Goal: Task Accomplishment & Management: Manage account settings

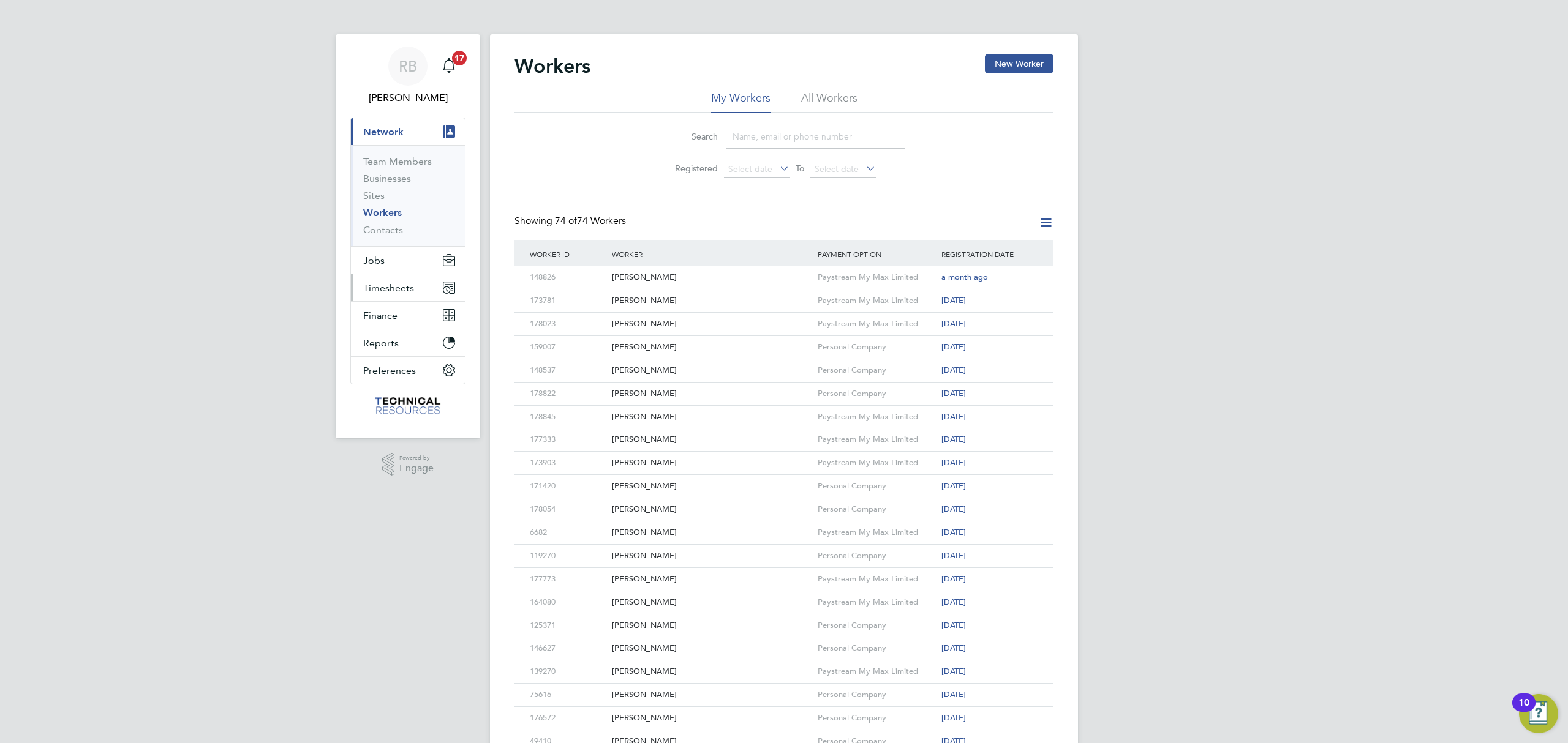
click at [411, 288] on span "Timesheets" at bounding box center [389, 287] width 51 height 12
click at [377, 211] on link "Timesheets" at bounding box center [389, 216] width 51 height 12
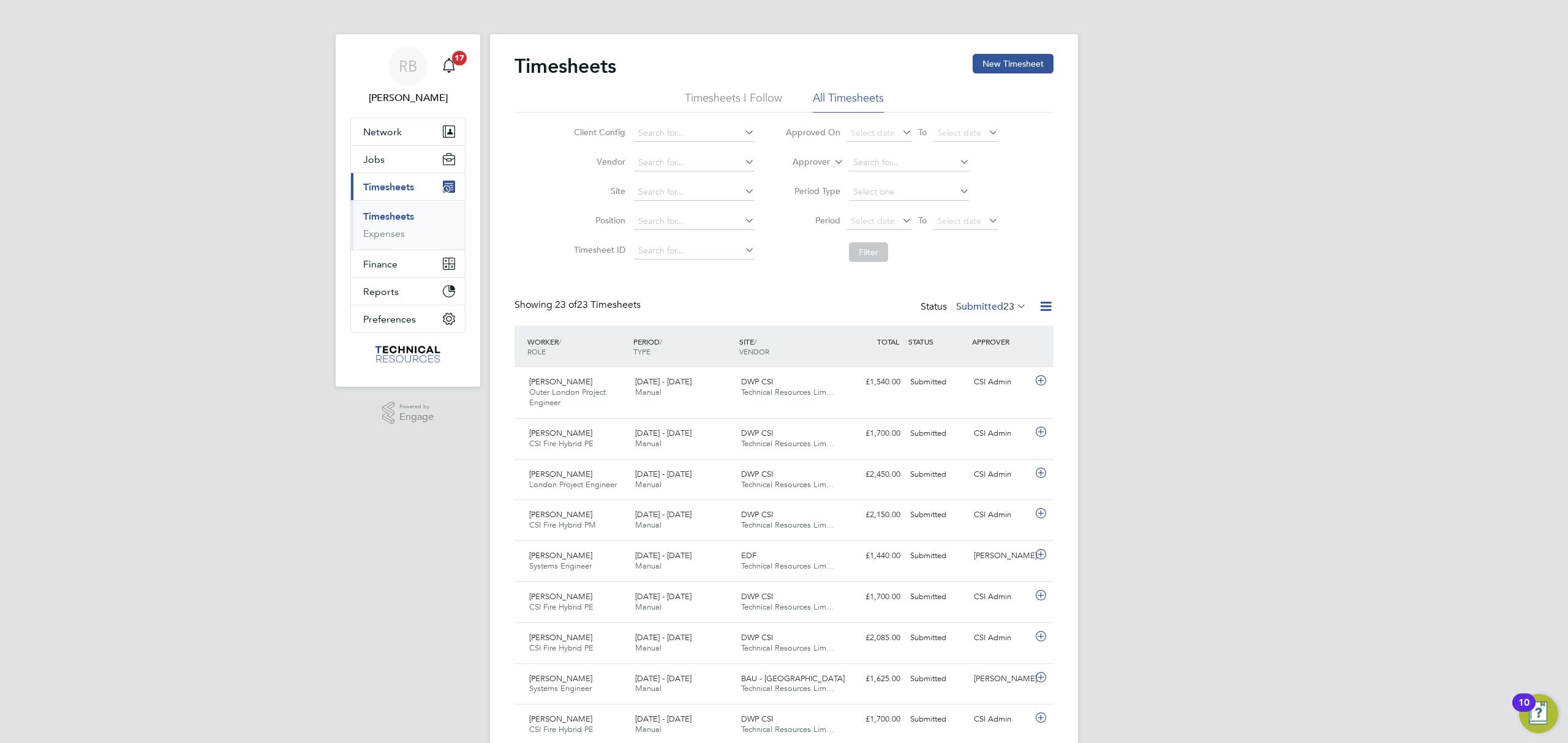
click at [998, 308] on label "Submitted 23" at bounding box center [992, 307] width 71 height 13
click at [1018, 318] on div "All Saved Submitted Approved Rejected Absent Cancelled 2784 5 23 2554 60 129 13" at bounding box center [1006, 385] width 115 height 146
click at [1003, 306] on span "23" at bounding box center [1009, 307] width 11 height 13
click at [1028, 323] on li "2784" at bounding box center [1019, 328] width 25 height 17
click at [998, 307] on label "Submitted 23" at bounding box center [992, 307] width 71 height 13
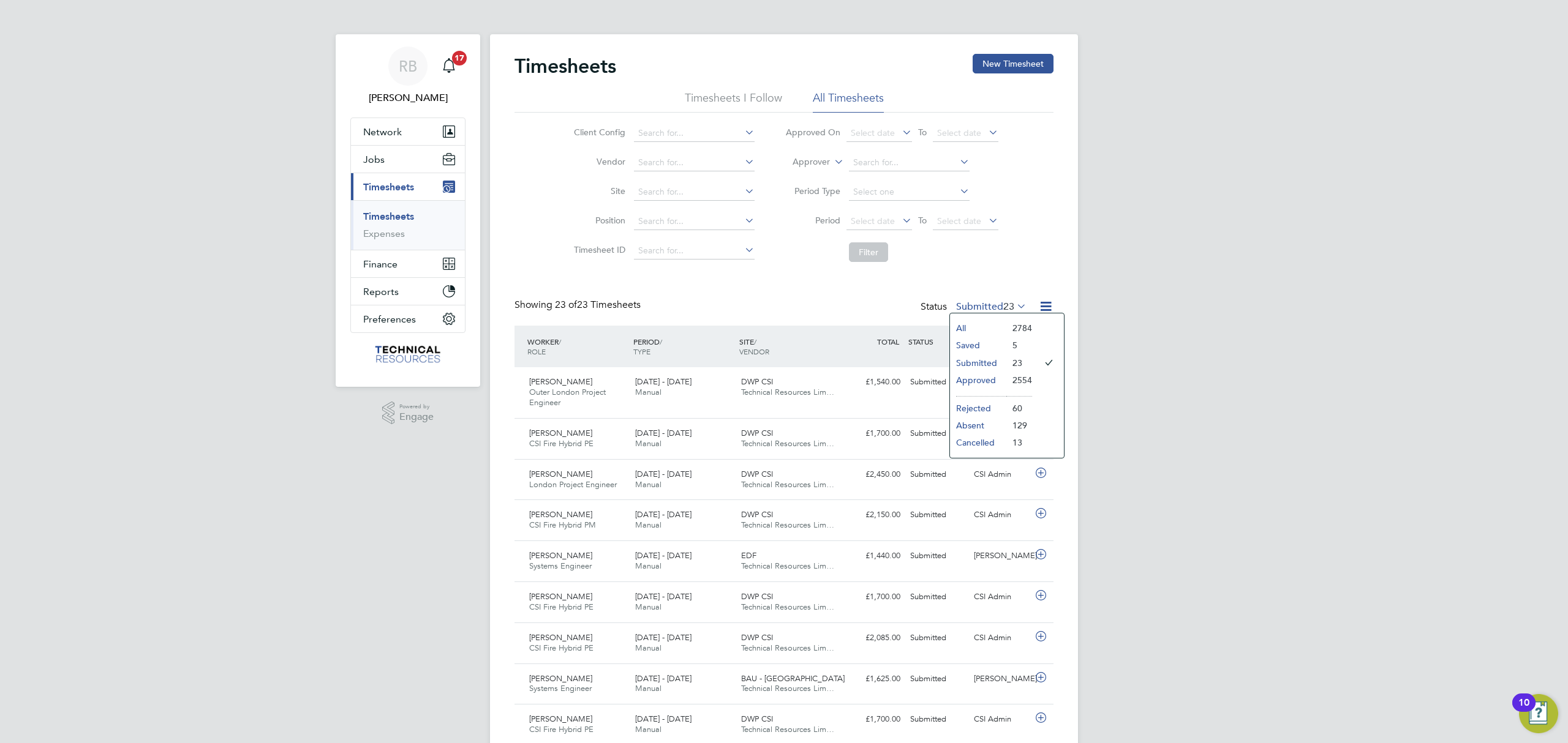
click at [967, 328] on li "All" at bounding box center [978, 328] width 56 height 17
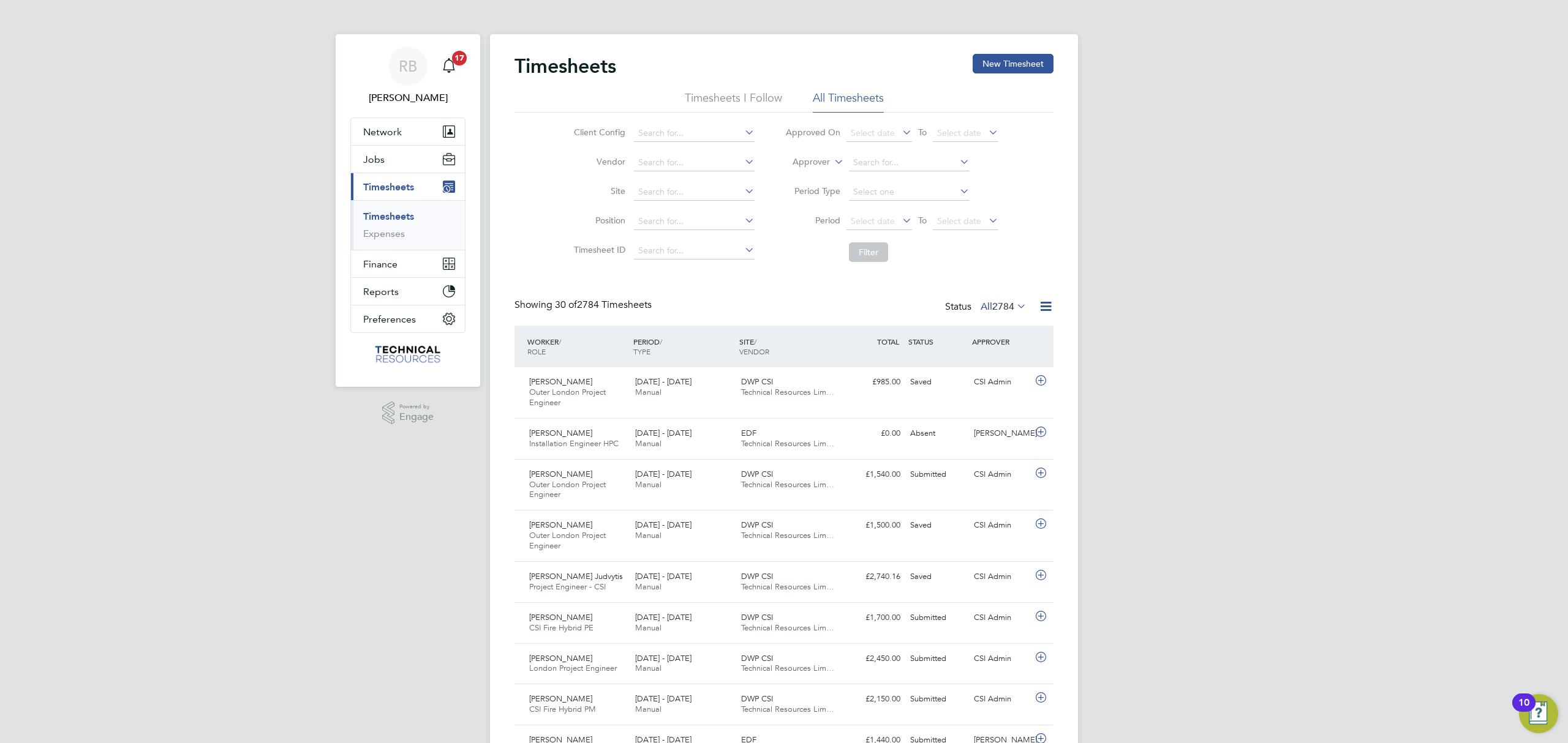
click at [1026, 531] on div "CSI Admin" at bounding box center [1001, 526] width 63 height 20
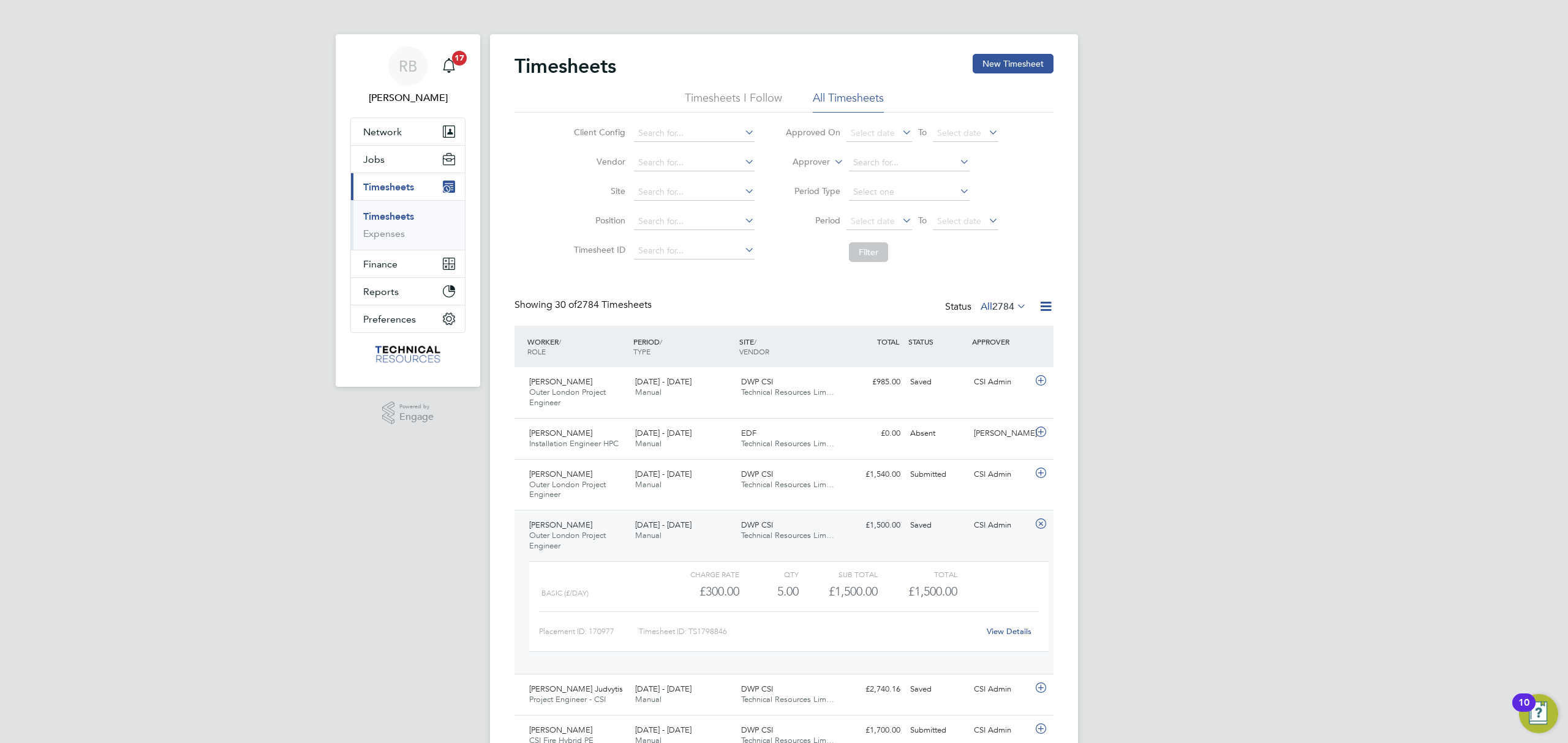
click at [996, 634] on link "View Details" at bounding box center [1008, 631] width 44 height 10
click at [412, 164] on button "Jobs" at bounding box center [408, 159] width 114 height 27
click at [395, 226] on link "Placements" at bounding box center [389, 223] width 51 height 12
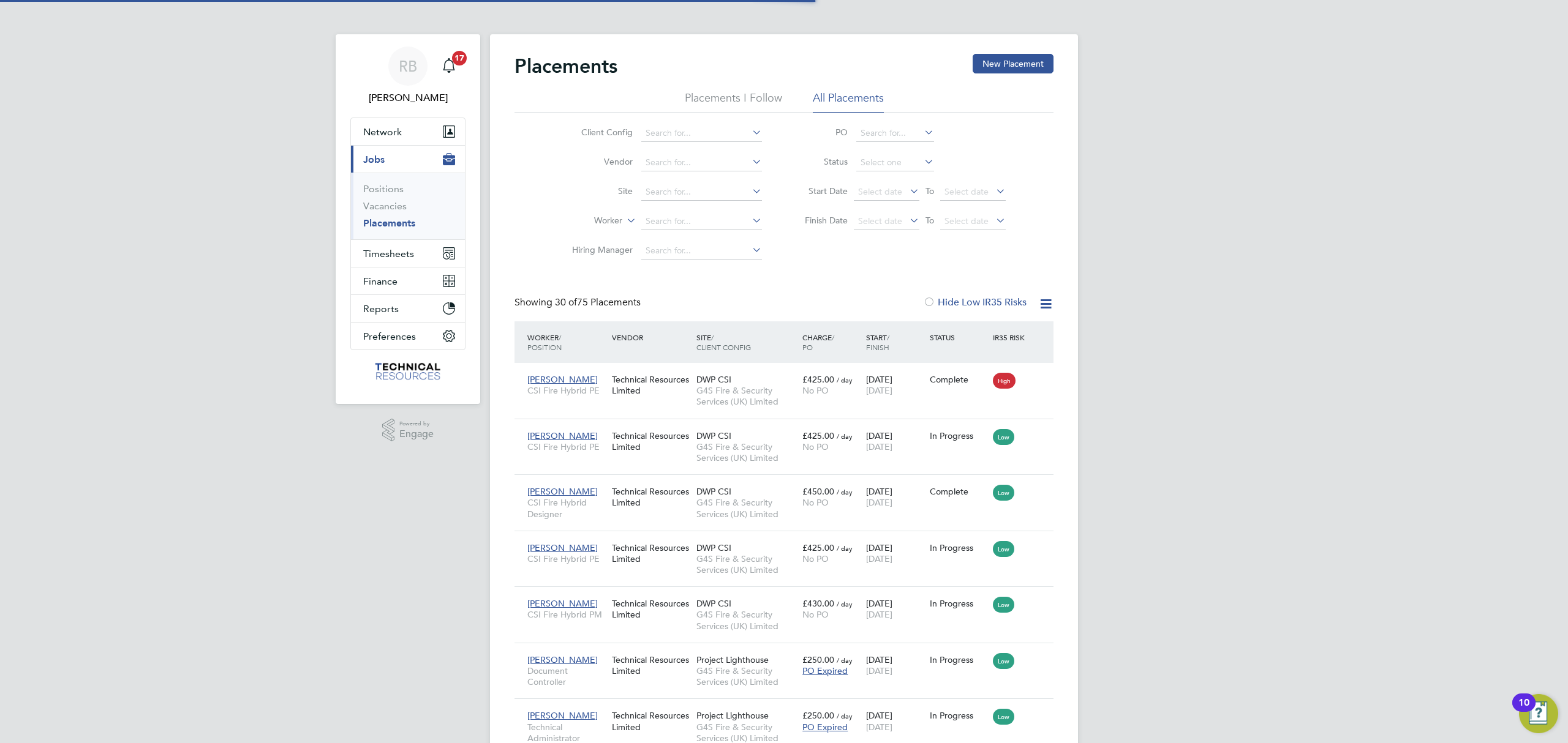
scroll to position [45, 86]
click at [1039, 307] on icon at bounding box center [1045, 304] width 15 height 15
click at [920, 158] on input at bounding box center [895, 162] width 78 height 17
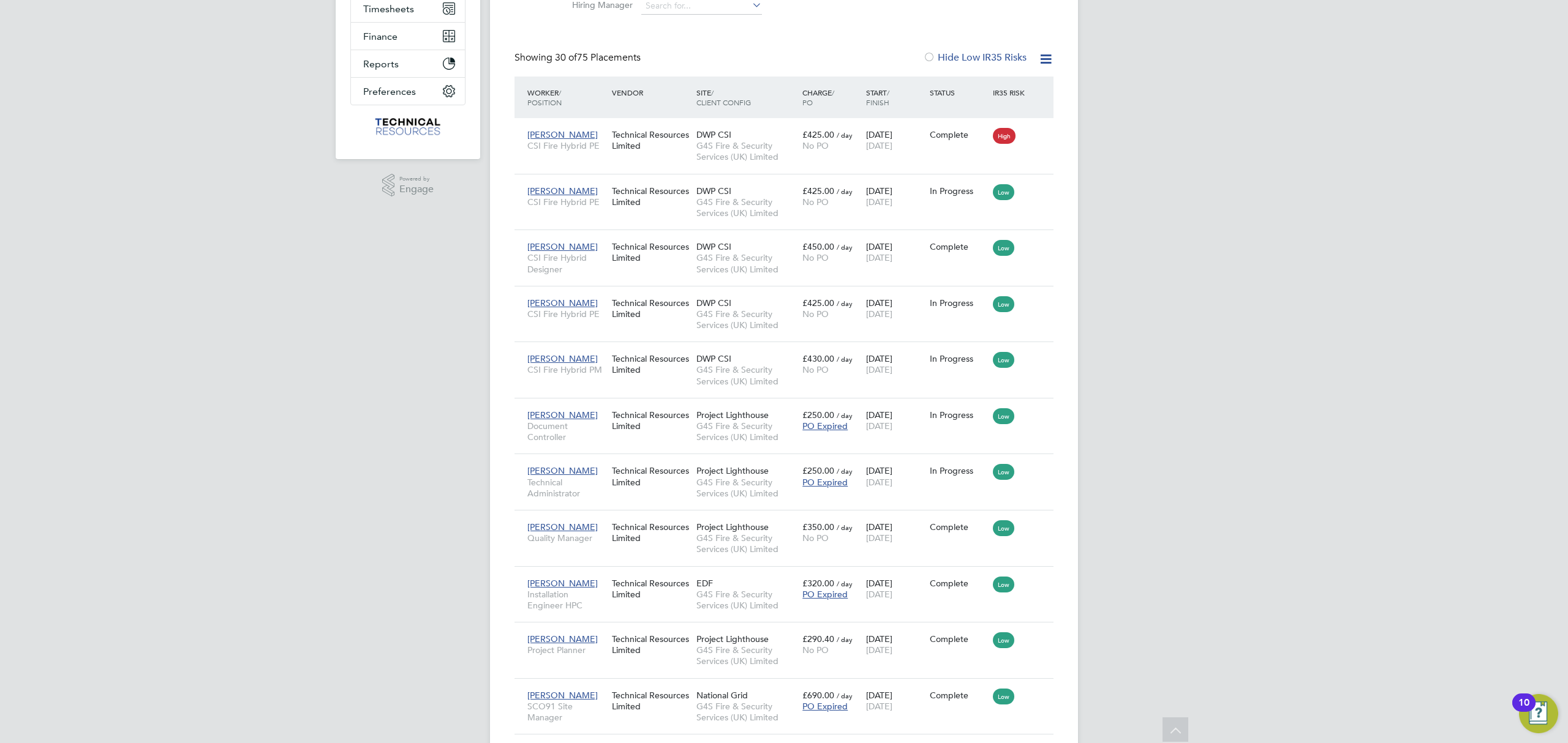
click at [881, 99] on span "/ Finish" at bounding box center [877, 98] width 24 height 20
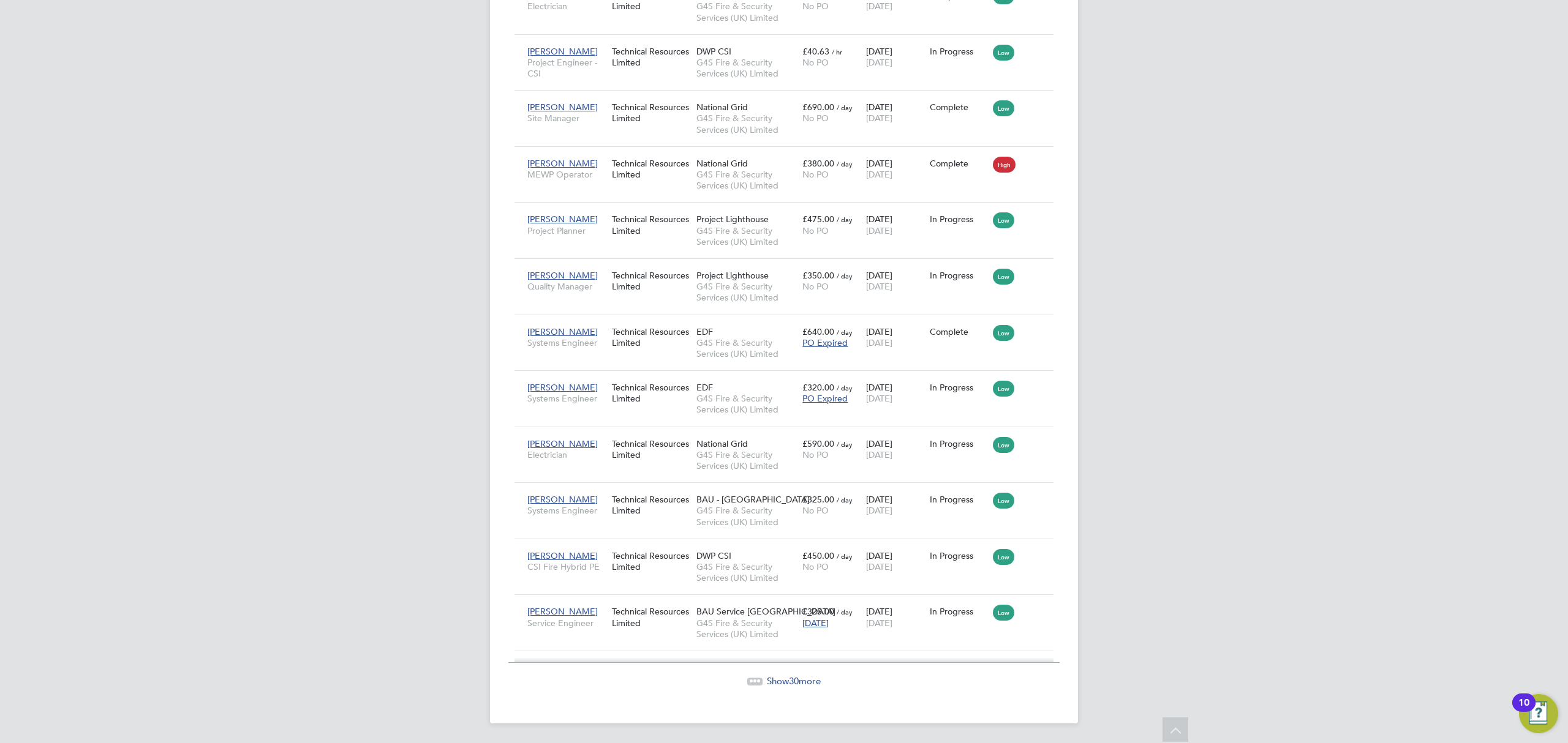
click at [803, 677] on span "Show 30 more" at bounding box center [793, 680] width 53 height 12
click at [805, 679] on span "Show 15 more" at bounding box center [793, 680] width 53 height 12
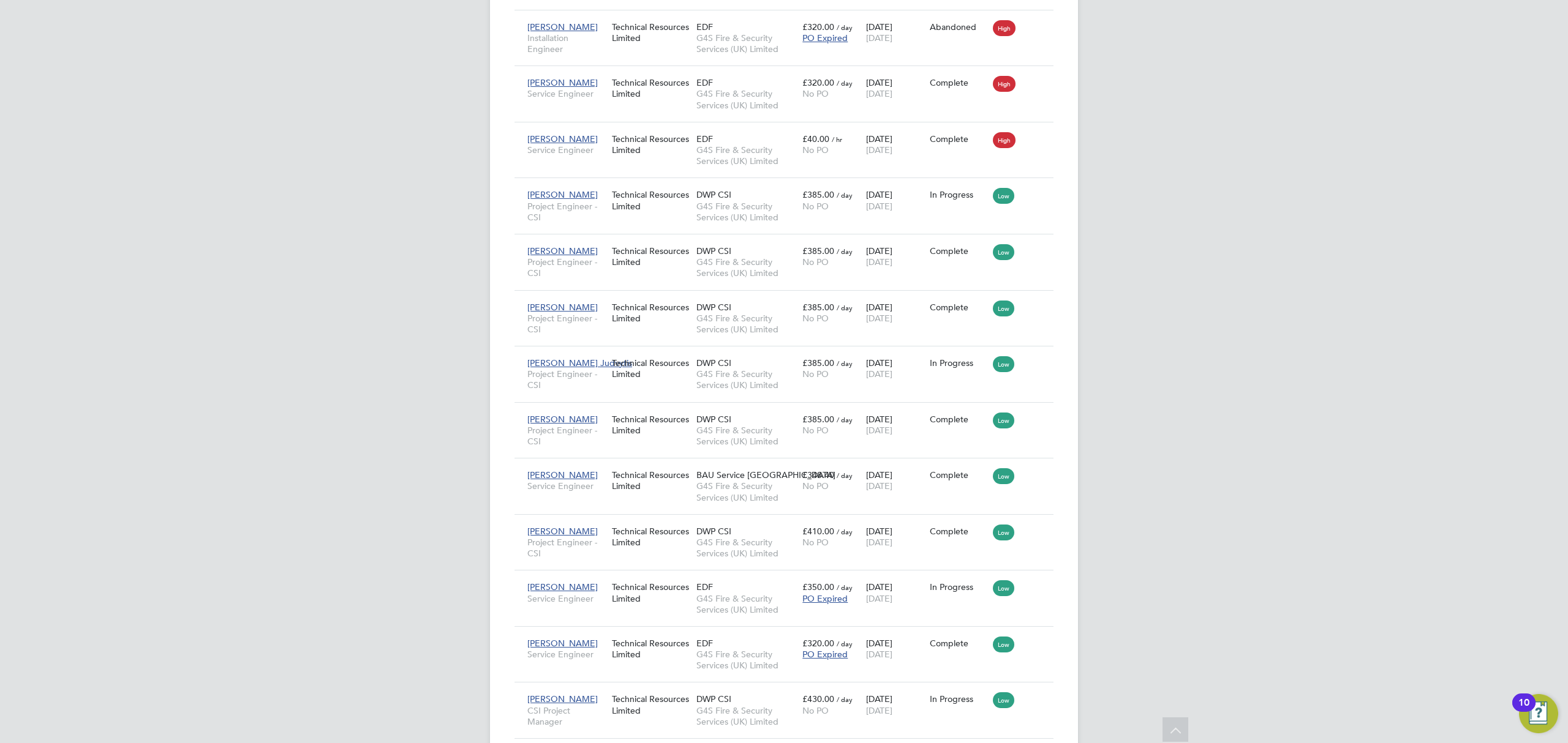
scroll to position [3046, 0]
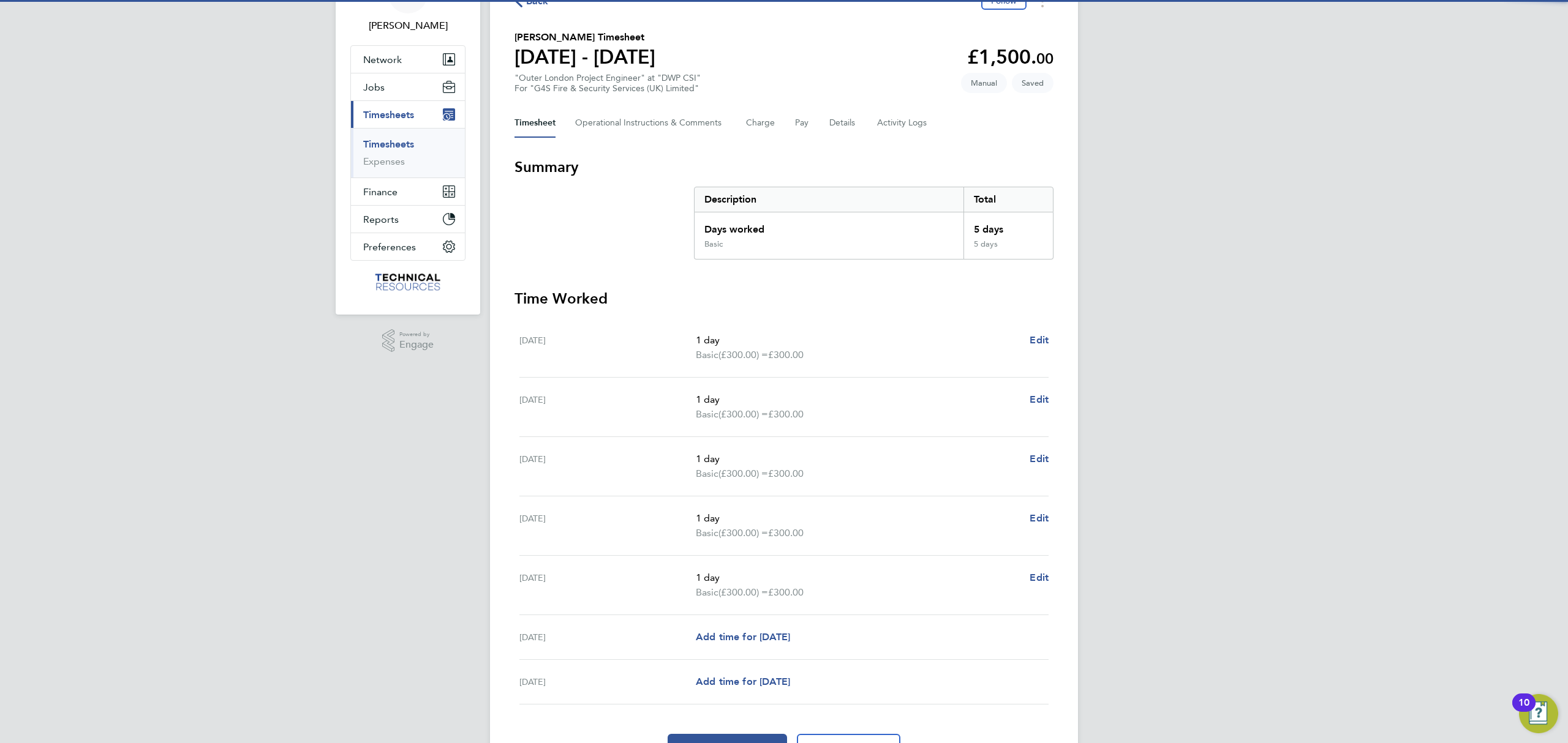
scroll to position [142, 0]
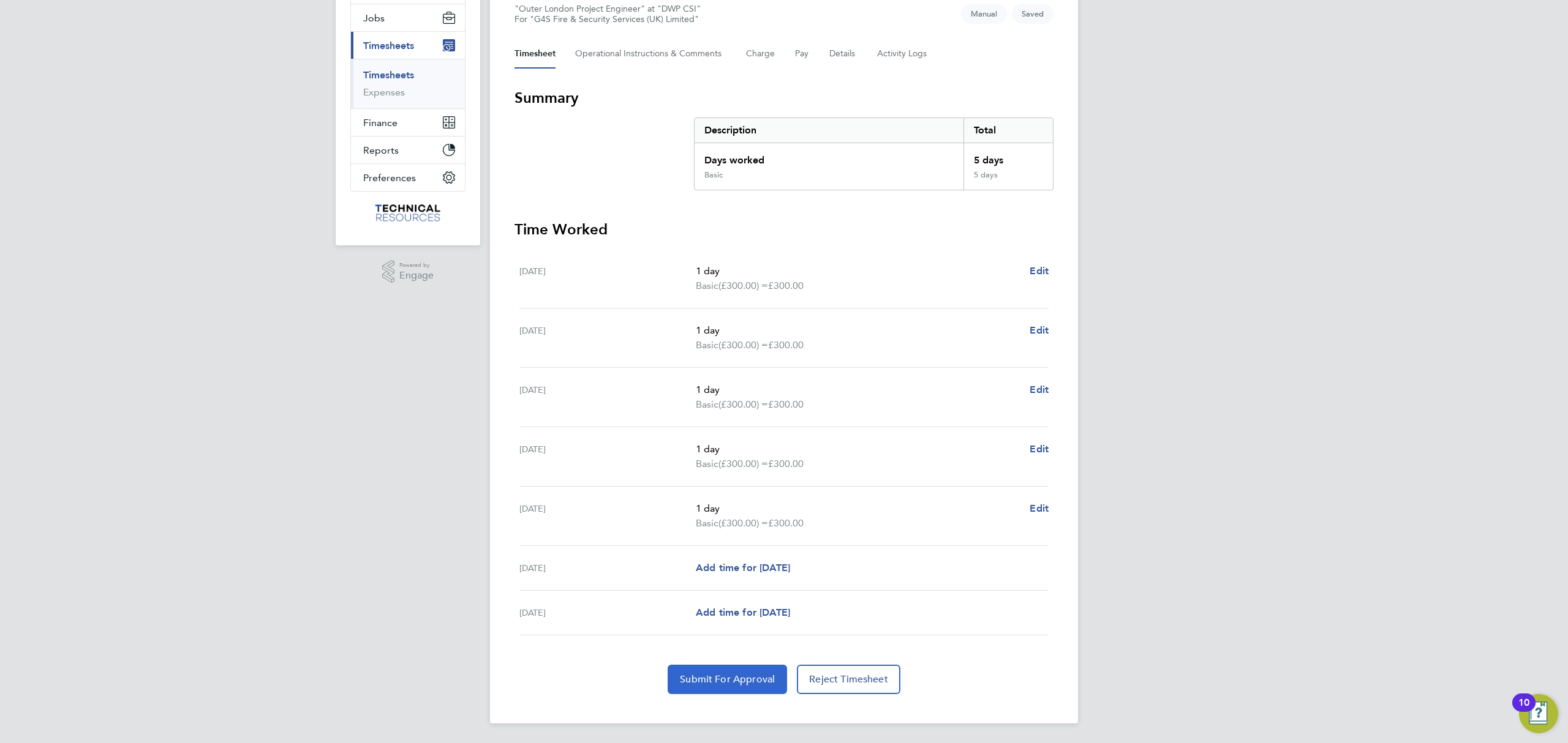
click at [755, 686] on button "Submit For Approval" at bounding box center [727, 680] width 120 height 29
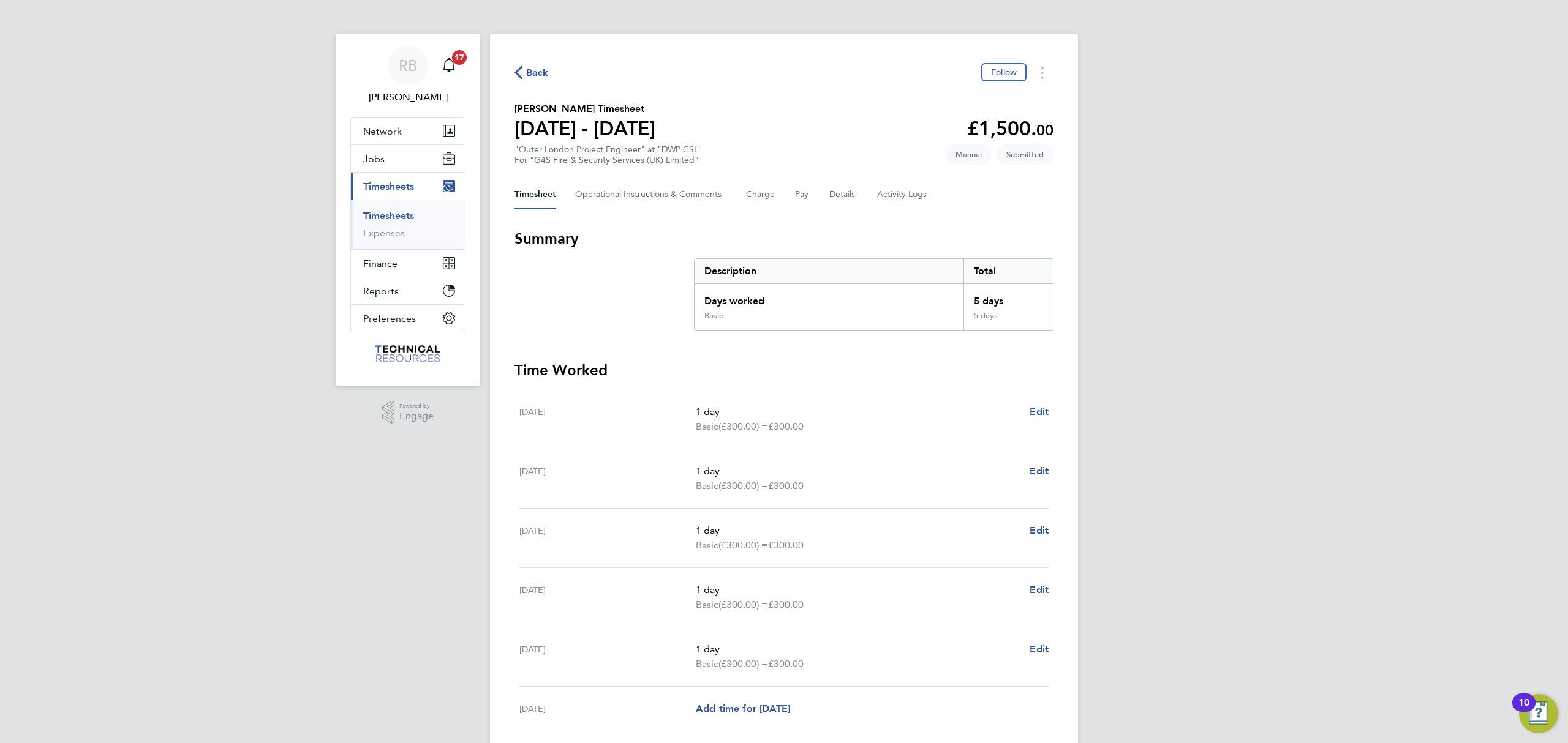
scroll to position [0, 0]
click at [526, 69] on span "Back" at bounding box center [537, 73] width 23 height 14
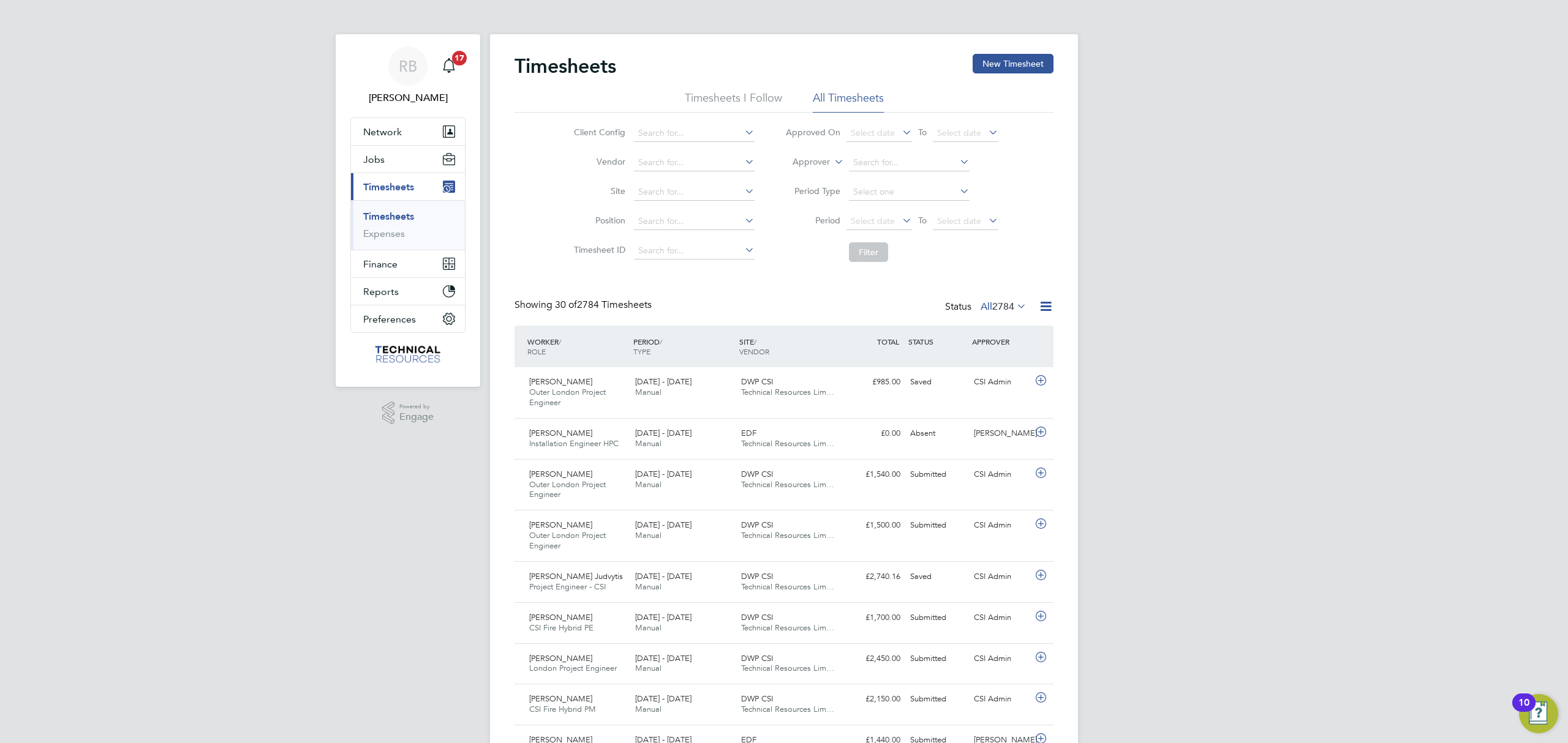
click at [1011, 308] on span "2784" at bounding box center [1002, 307] width 22 height 13
click at [1027, 383] on li "2554" at bounding box center [1031, 380] width 25 height 17
click at [993, 309] on span "2784" at bounding box center [1002, 307] width 22 height 13
click at [986, 375] on li "Approved" at bounding box center [990, 380] width 56 height 17
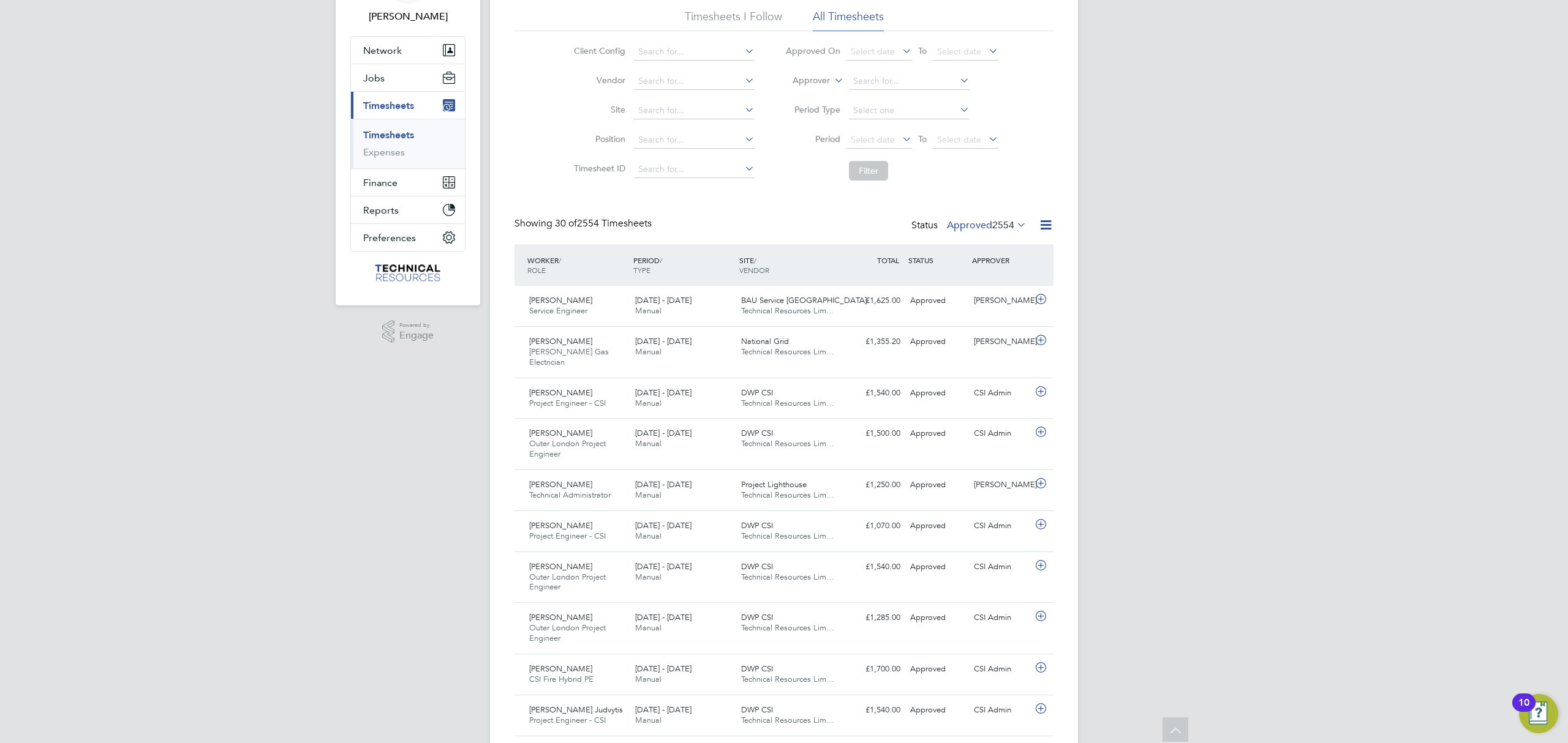
click at [997, 218] on div "Status Approved 2554" at bounding box center [970, 226] width 118 height 17
click at [997, 223] on span "2554" at bounding box center [1002, 226] width 22 height 13
click at [1007, 280] on li "24" at bounding box center [1014, 281] width 25 height 17
click at [965, 224] on label "Approved 2554" at bounding box center [986, 226] width 80 height 13
click at [975, 280] on li "Submitted" at bounding box center [973, 281] width 56 height 17
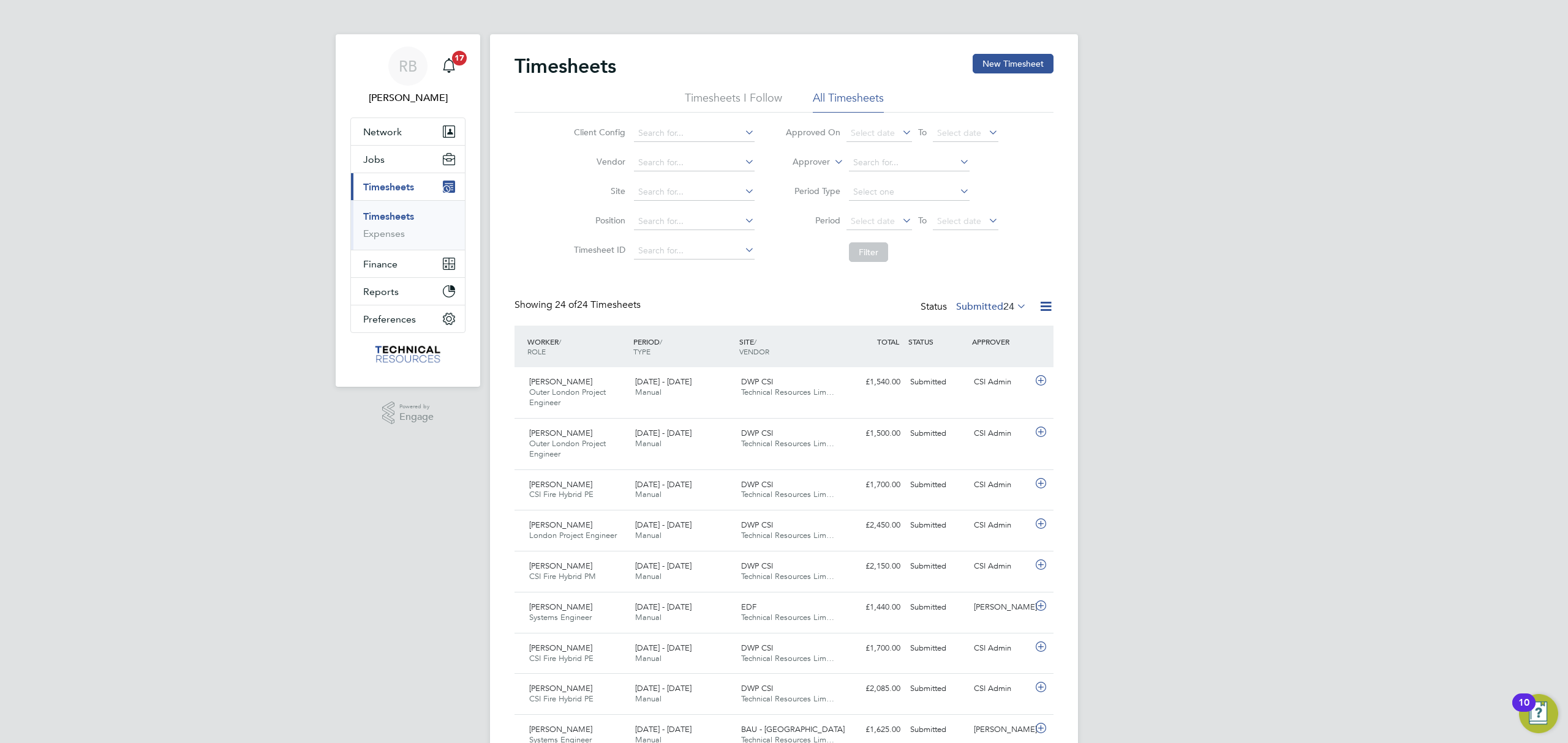
click at [1218, 368] on div "RB Rianna Bowles Notifications 17 Applications: Network Team Members Businesses…" at bounding box center [784, 711] width 1568 height 1423
drag, startPoint x: 1293, startPoint y: 218, endPoint x: 1210, endPoint y: 30, distance: 205.5
click at [1293, 218] on div "RB Rianna Bowles Notifications 17 Applications: Network Team Members Businesses…" at bounding box center [784, 711] width 1568 height 1423
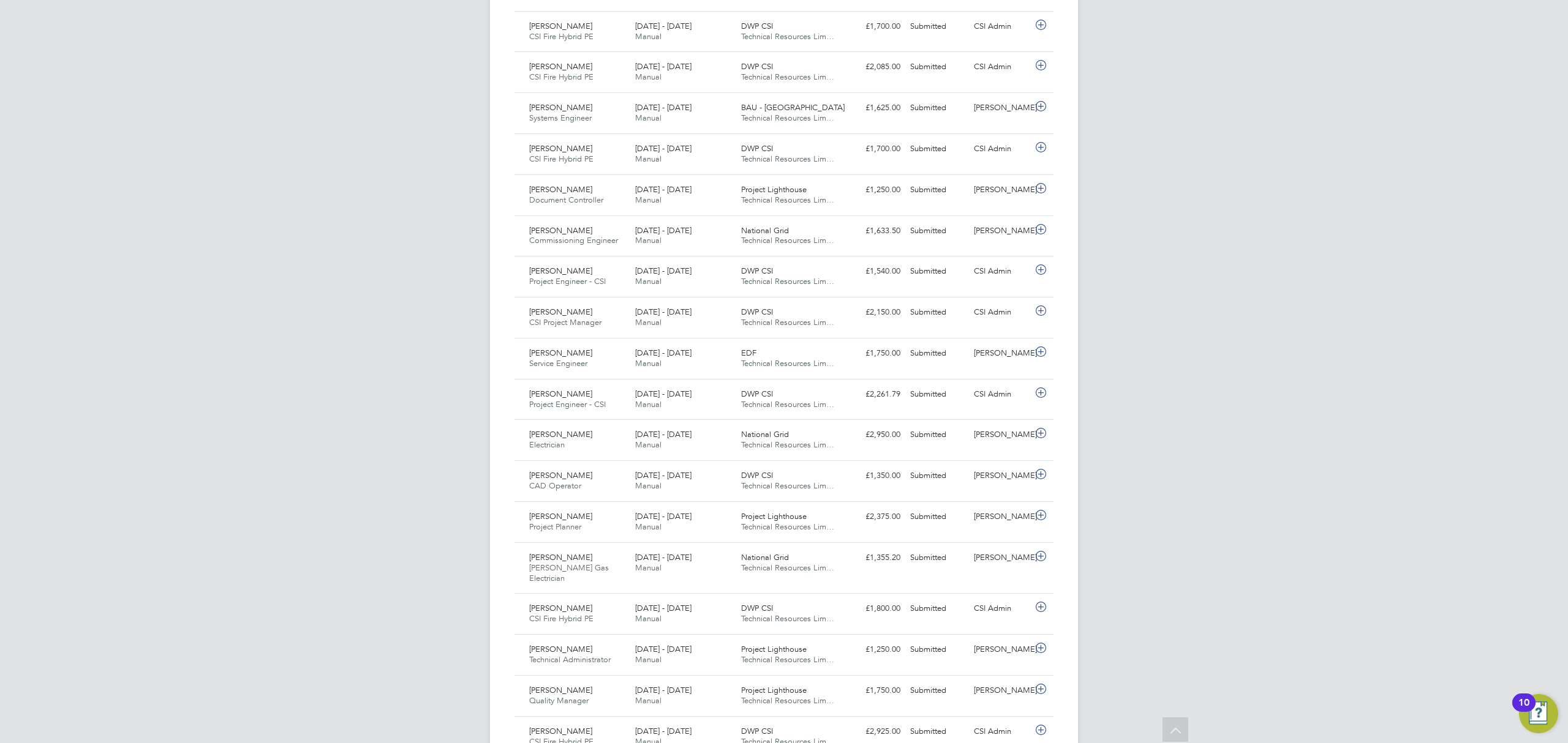
scroll to position [512, 0]
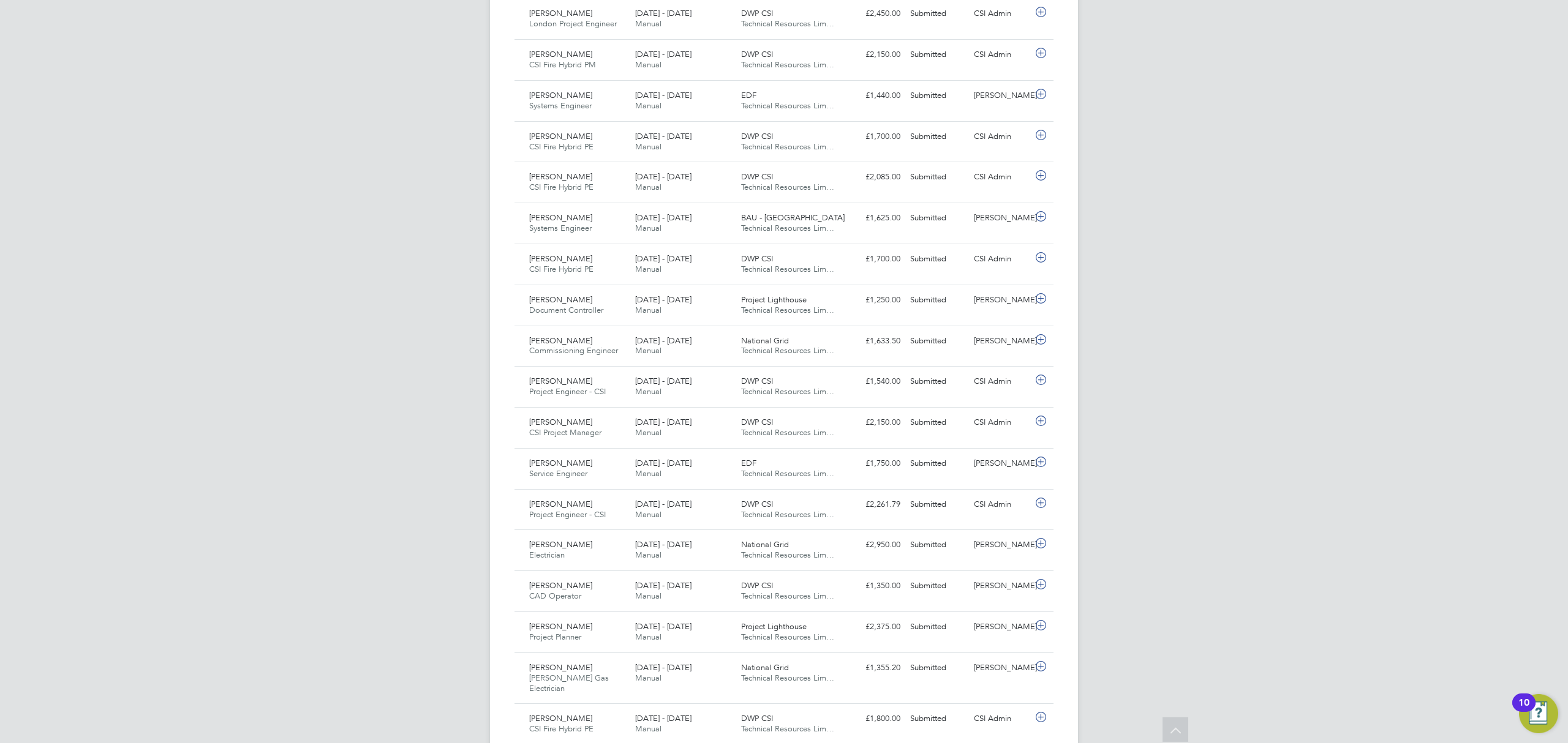
click at [346, 611] on div "RB Rianna Bowles Notifications 17 Applications: Network Team Members Businesses…" at bounding box center [784, 199] width 1568 height 1423
click at [1235, 198] on div "RB Rianna Bowles Notifications 17 Applications: Network Team Members Businesses…" at bounding box center [784, 199] width 1568 height 1423
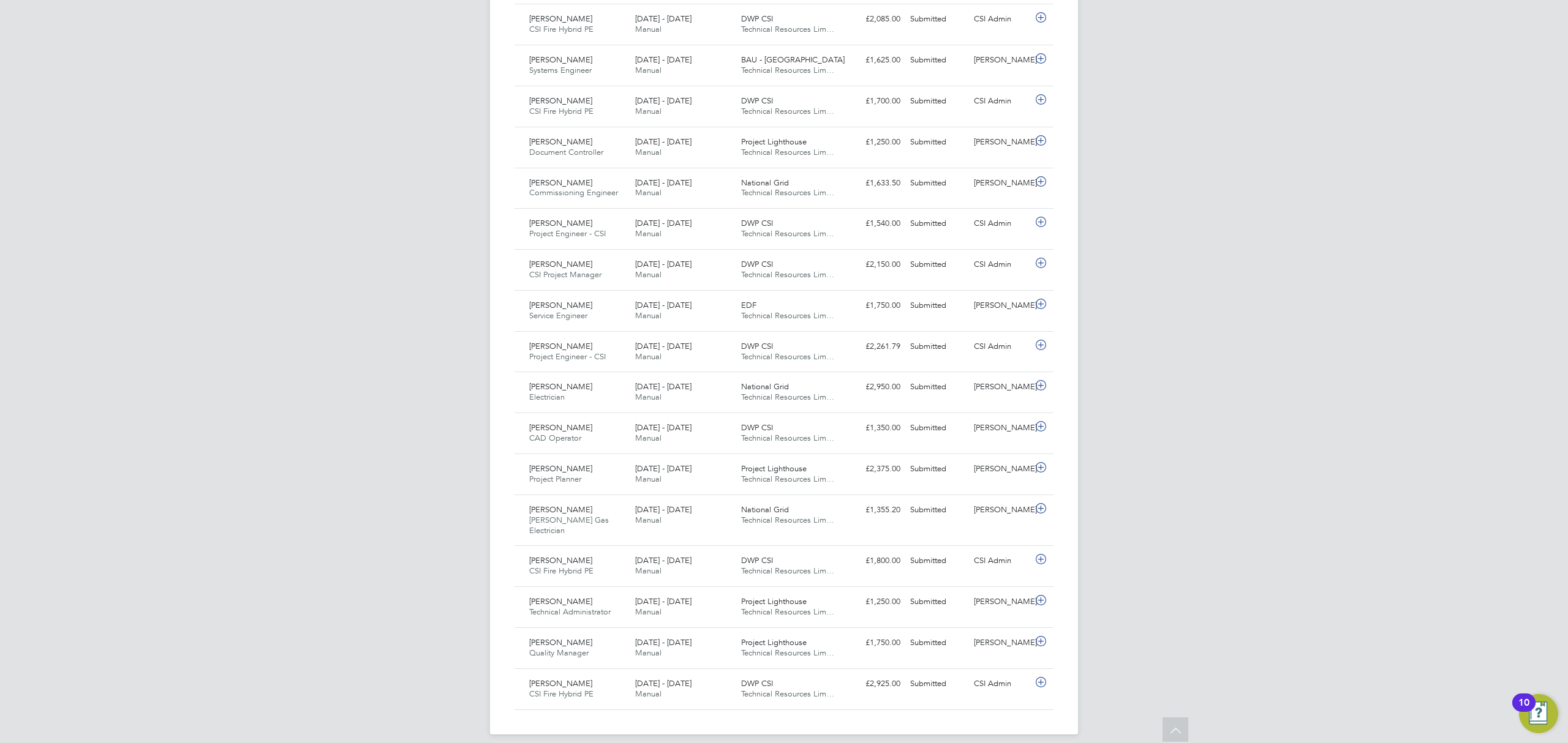
scroll to position [675, 0]
click at [1225, 377] on div "RB Rianna Bowles Notifications 17 Applications: Network Team Members Businesses…" at bounding box center [784, 36] width 1568 height 1423
